Goal: Task Accomplishment & Management: Use online tool/utility

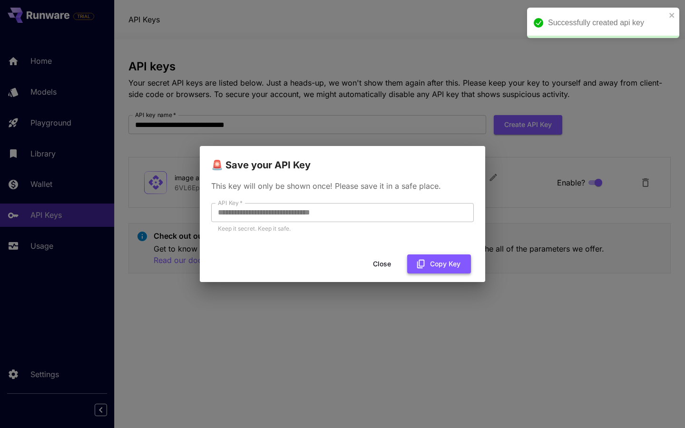
click at [436, 263] on button "Copy Key" at bounding box center [439, 265] width 64 height 20
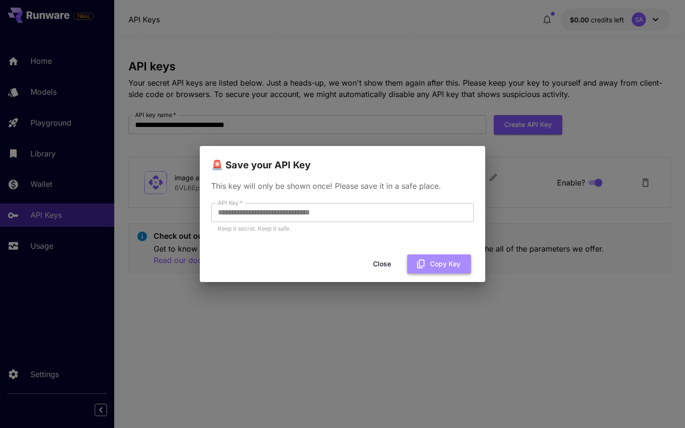
click at [436, 263] on button "Copy Key" at bounding box center [439, 265] width 64 height 20
click at [380, 264] on button "Close" at bounding box center [382, 265] width 43 height 20
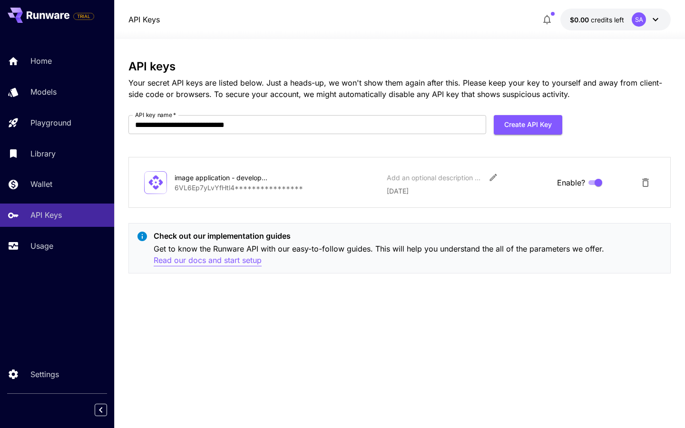
click at [250, 263] on p "Read our docs and start setup" at bounding box center [208, 261] width 108 height 12
click at [42, 237] on link "Usage" at bounding box center [57, 246] width 114 height 23
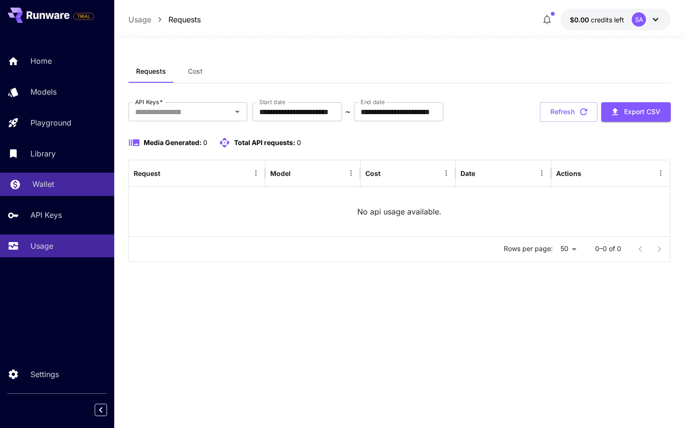
click at [66, 186] on div "Wallet" at bounding box center [69, 184] width 74 height 11
